Goal: Task Accomplishment & Management: Manage account settings

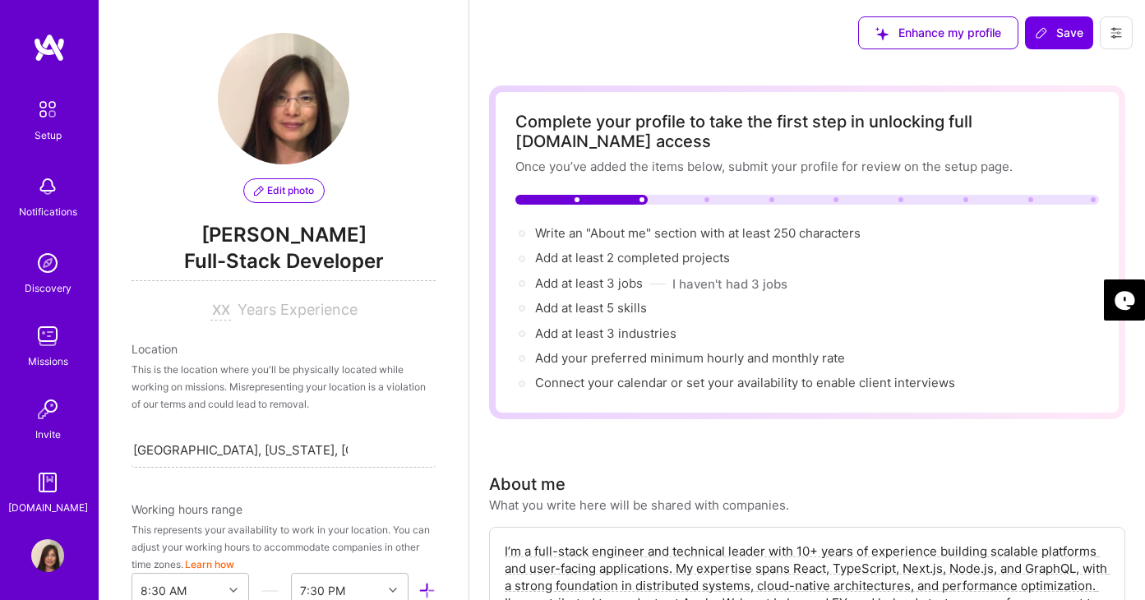
select select "US"
select select "Right Now"
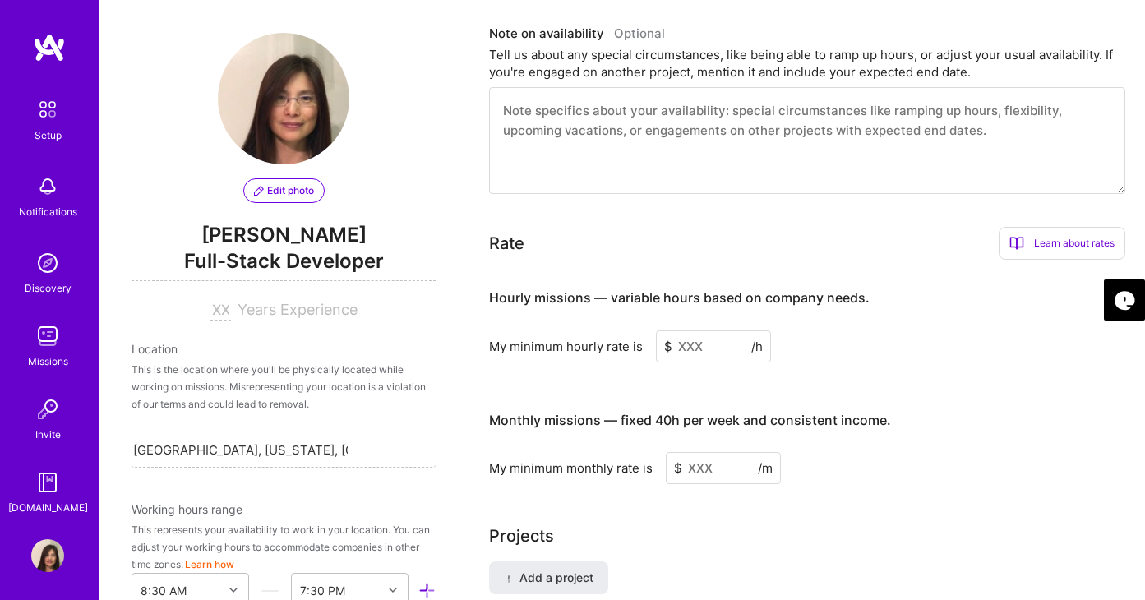
scroll to position [561, 0]
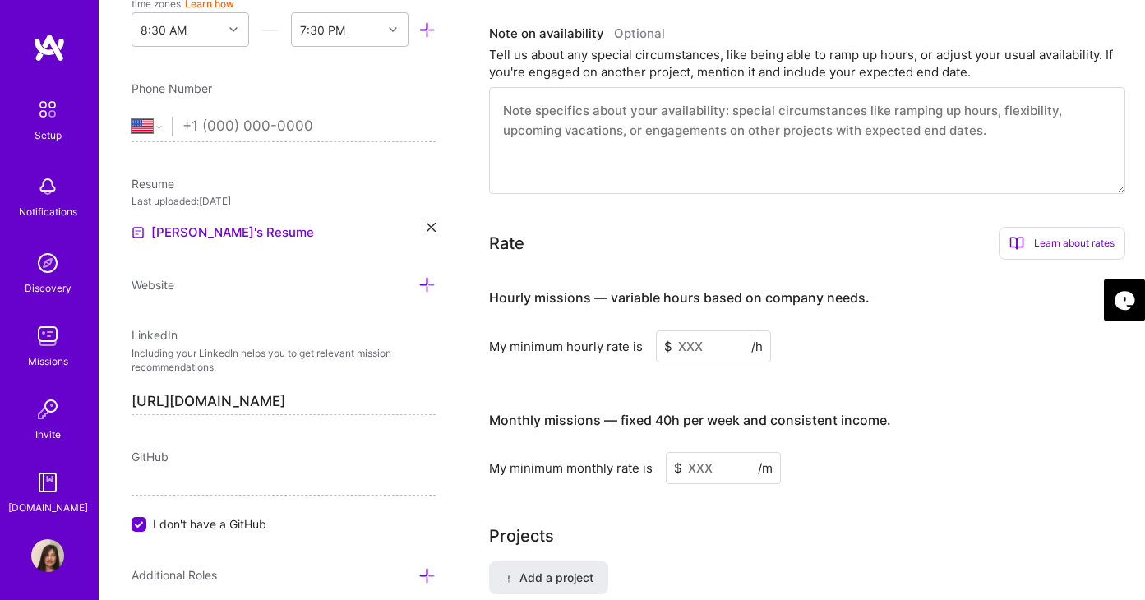
click at [707, 331] on input at bounding box center [713, 347] width 115 height 32
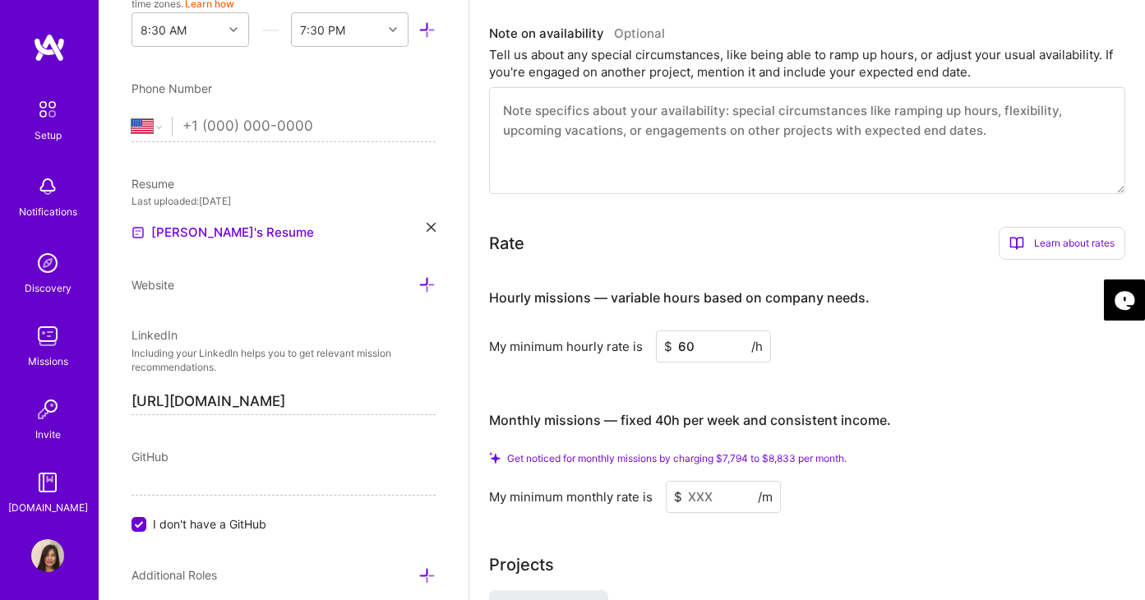
type input "60"
click at [722, 481] on input at bounding box center [723, 497] width 115 height 32
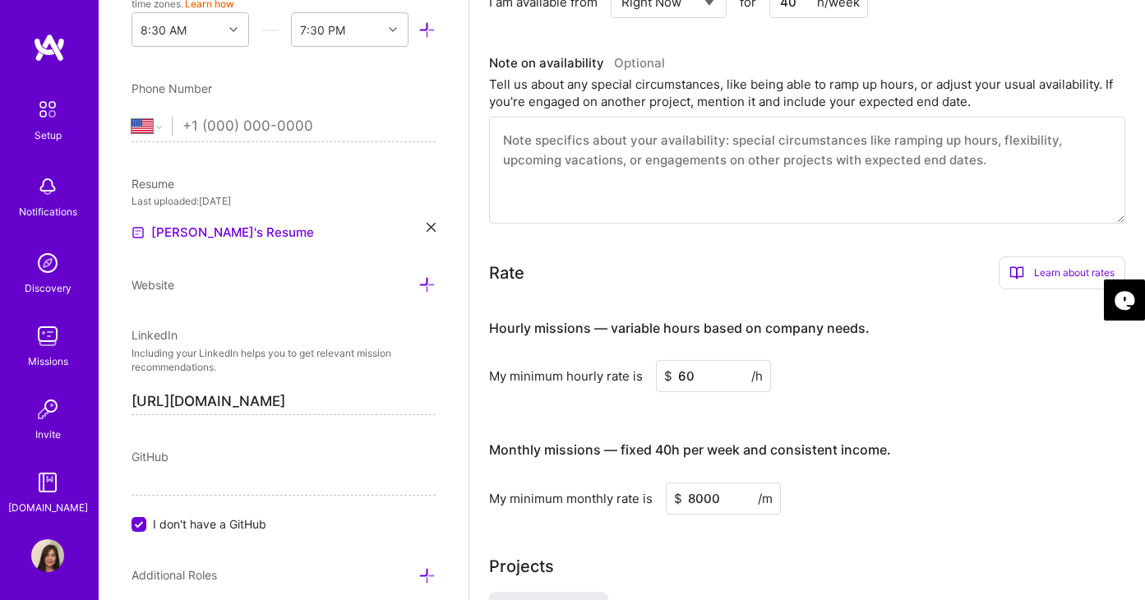
scroll to position [925, 0]
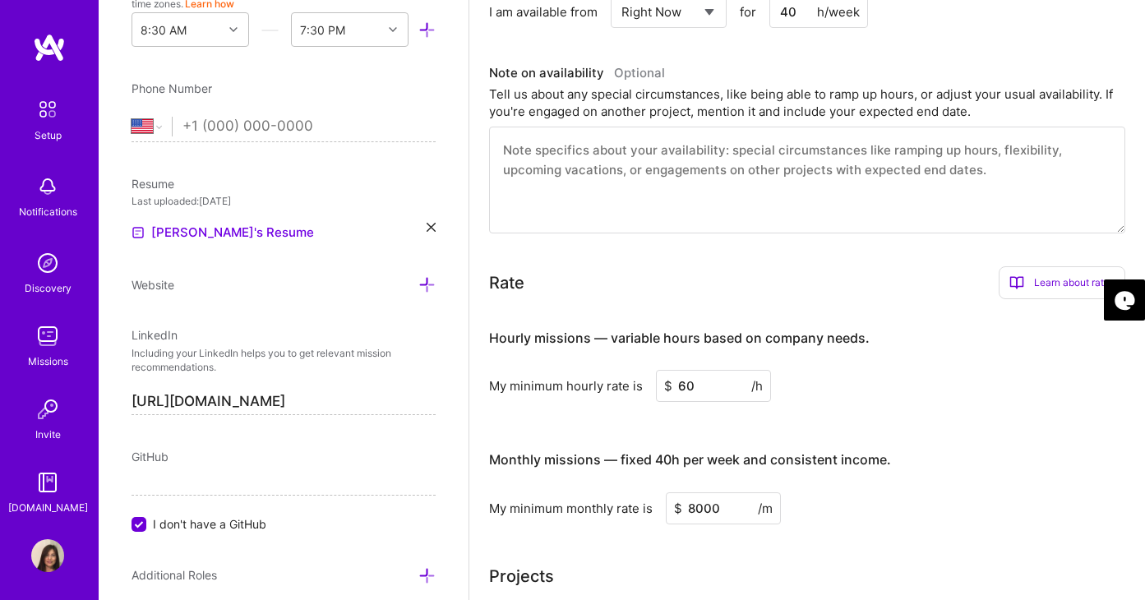
type input "8000"
click at [685, 370] on input "60" at bounding box center [713, 386] width 115 height 32
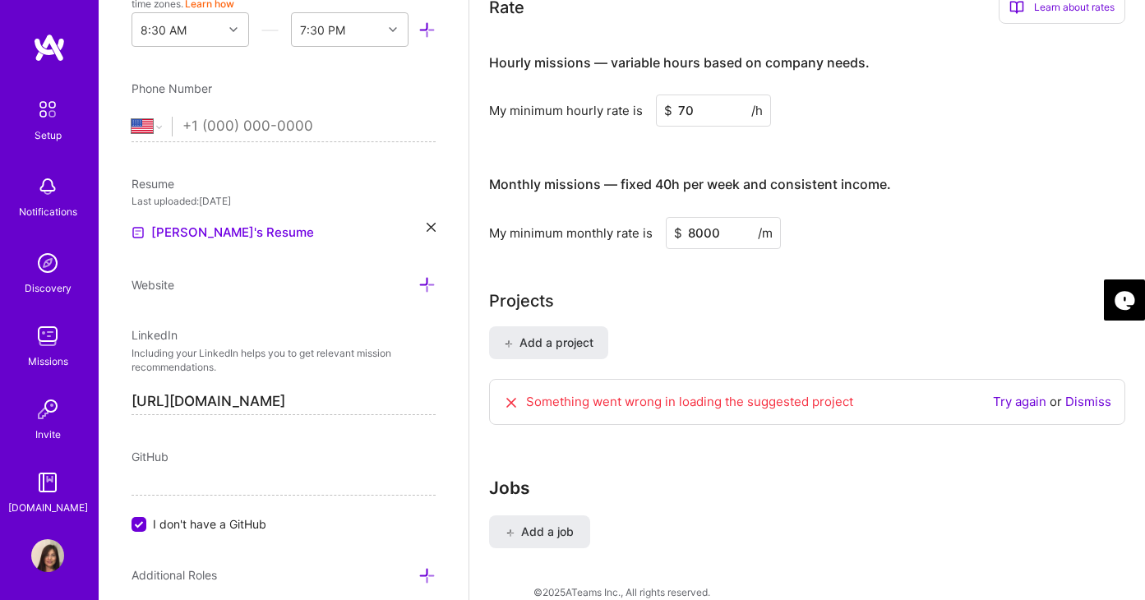
scroll to position [1208, 0]
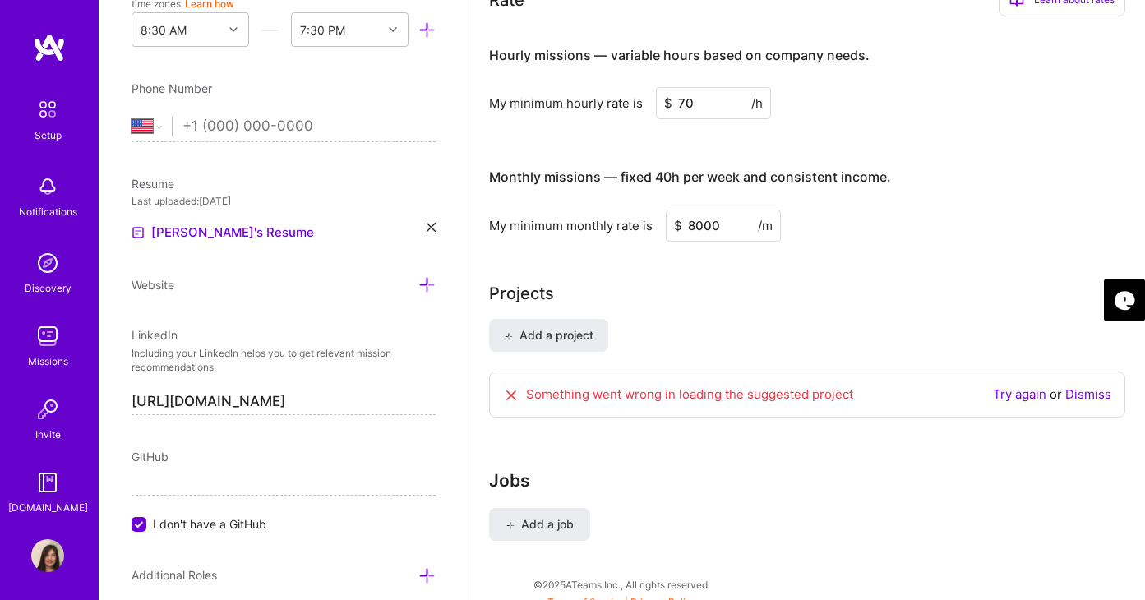
type input "70"
click at [695, 210] on input "8000" at bounding box center [723, 226] width 115 height 32
type input "7000"
click at [533, 327] on span "Add a project" at bounding box center [549, 335] width 90 height 16
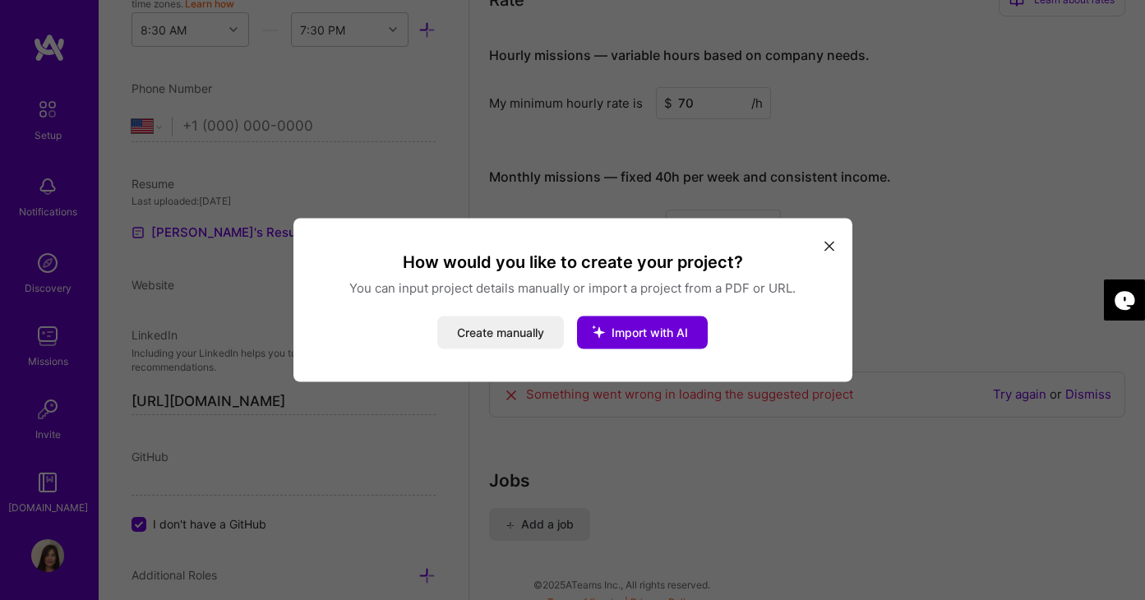
click at [829, 243] on icon "modal" at bounding box center [830, 246] width 10 height 10
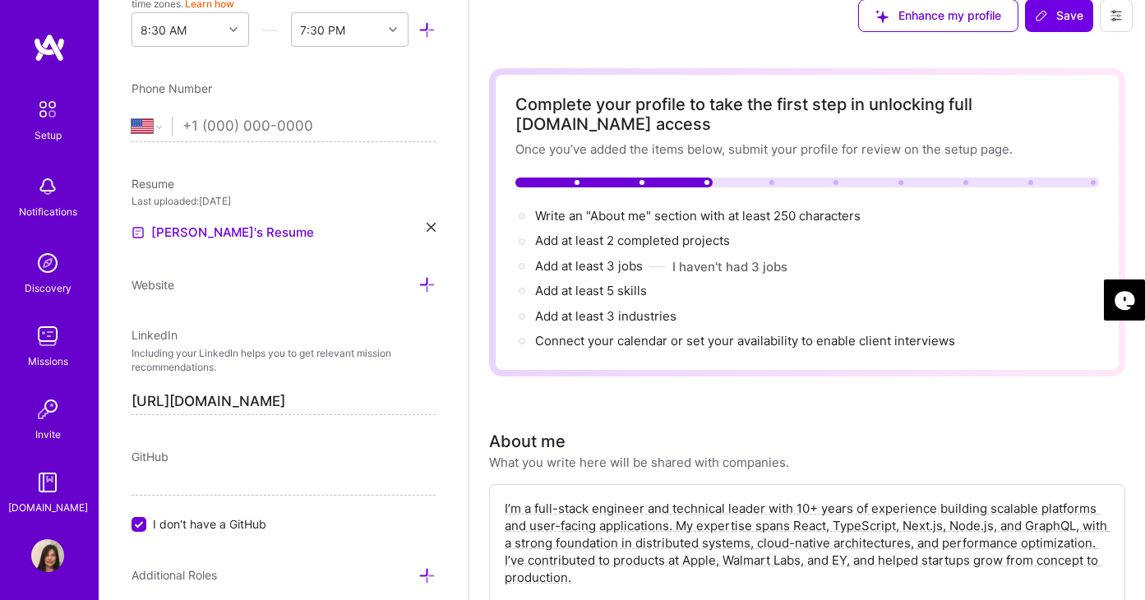
scroll to position [0, 0]
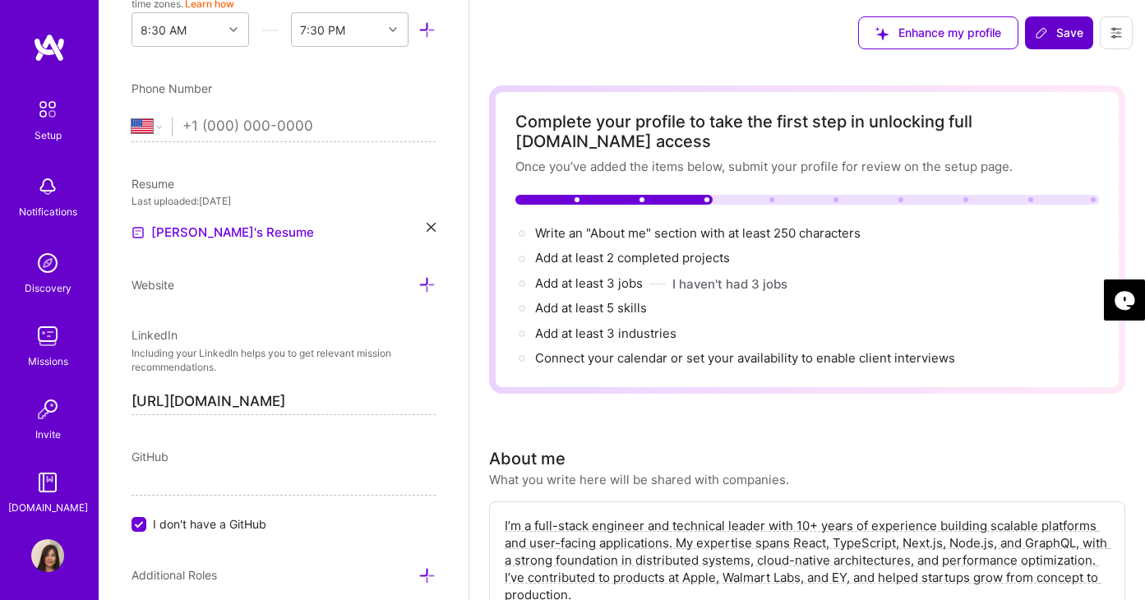
click at [1065, 27] on span "Save" at bounding box center [1059, 33] width 49 height 16
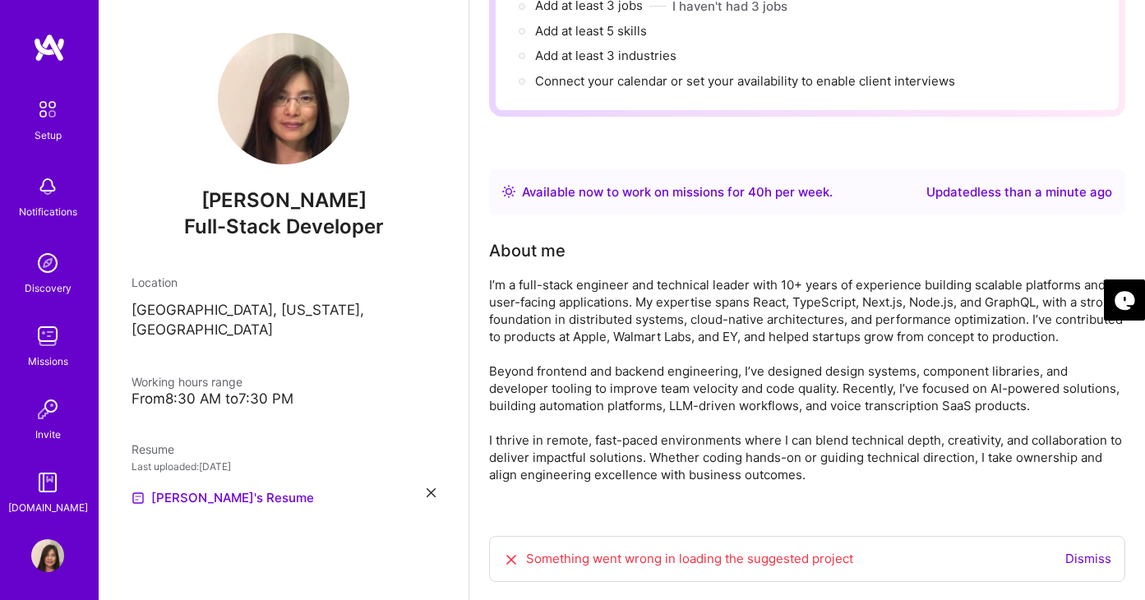
scroll to position [307, 0]
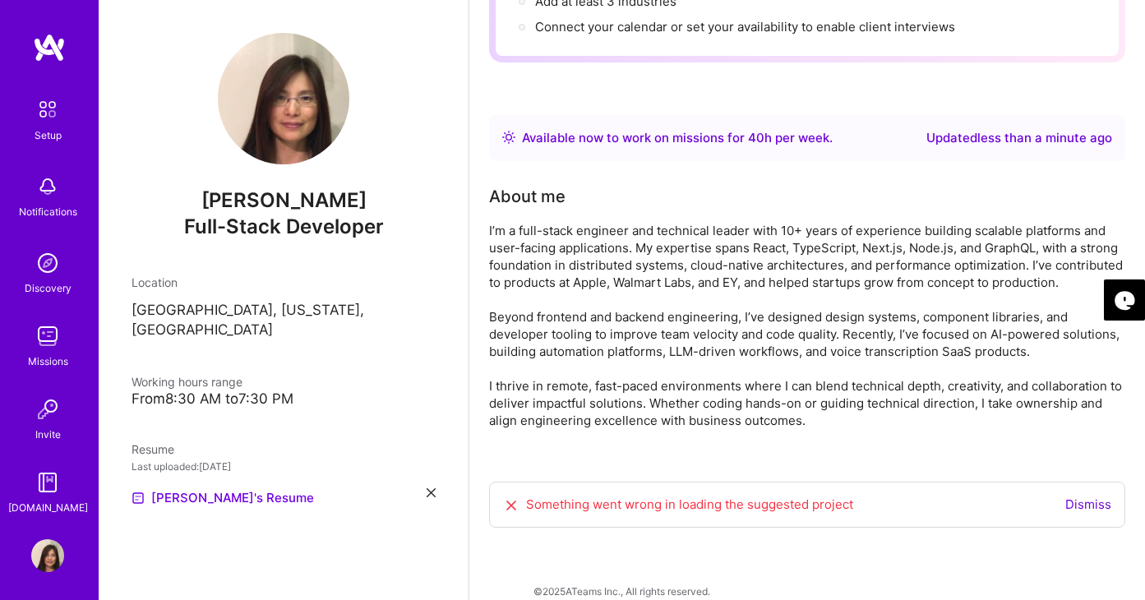
click at [831, 496] on div "Something went wrong in loading the suggested project" at bounding box center [678, 505] width 350 height 18
click at [1075, 497] on link "Dismiss" at bounding box center [1089, 505] width 46 height 16
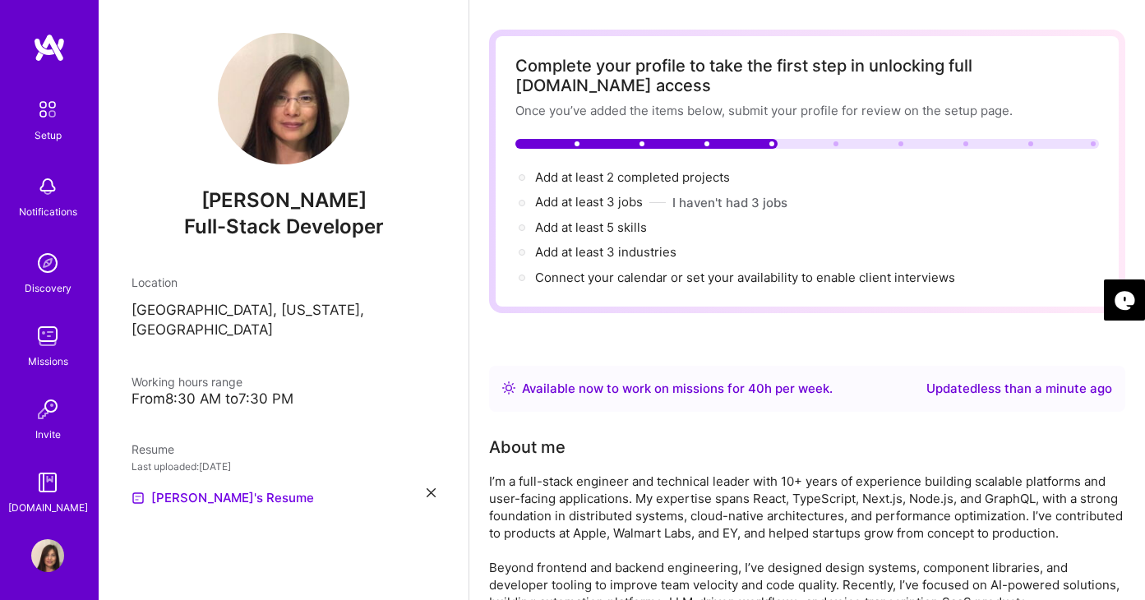
scroll to position [0, 0]
